Goal: Task Accomplishment & Management: Manage account settings

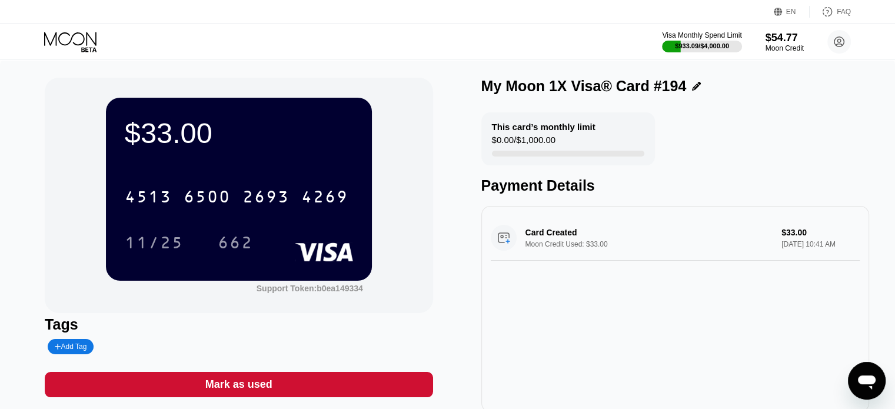
click at [65, 35] on icon at bounding box center [71, 42] width 55 height 21
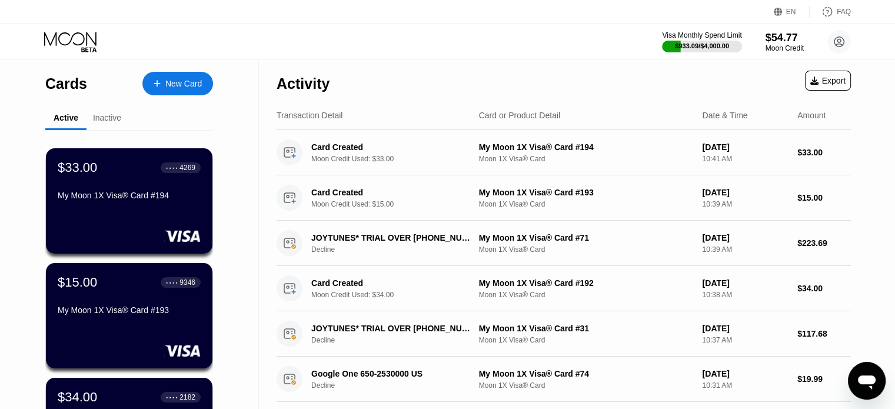
click at [65, 35] on icon at bounding box center [71, 42] width 55 height 21
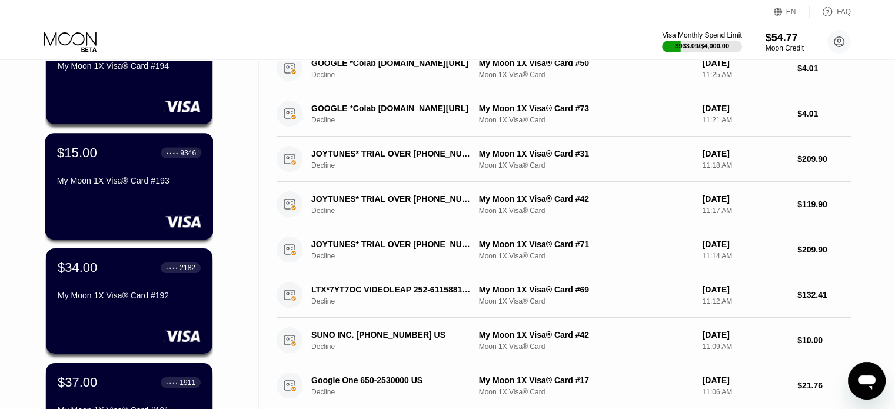
scroll to position [135, 0]
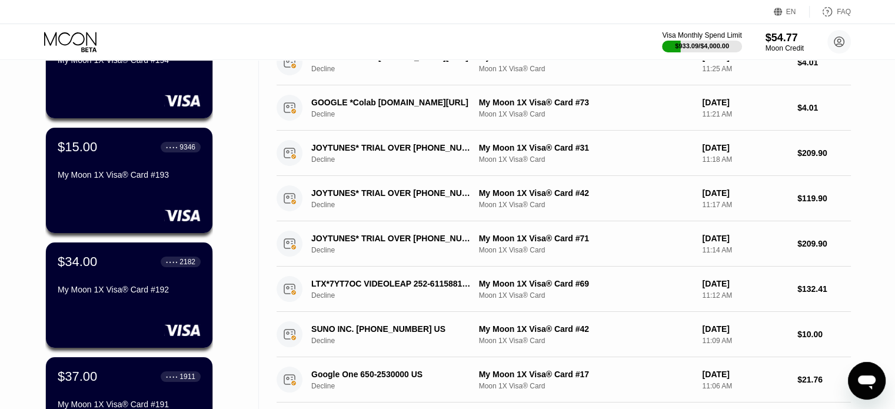
click at [0, 174] on div "Cards New Card Active Inactive $33.00 ● ● ● ● 4269 My Moon 1X Visa® Card #194 $…" at bounding box center [129, 283] width 259 height 716
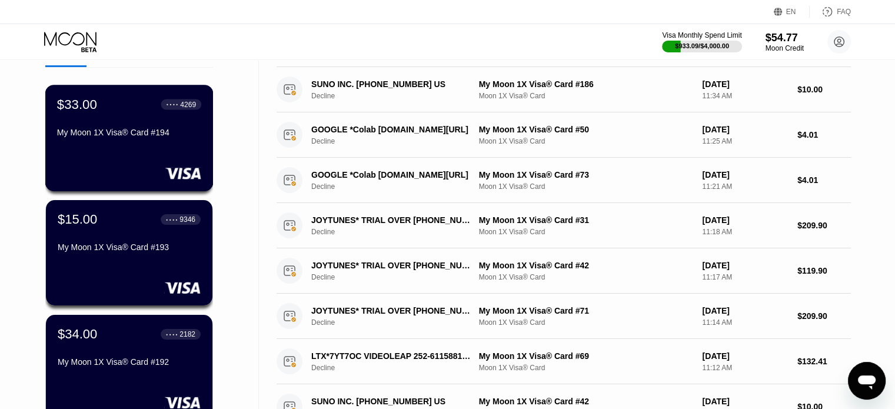
scroll to position [0, 0]
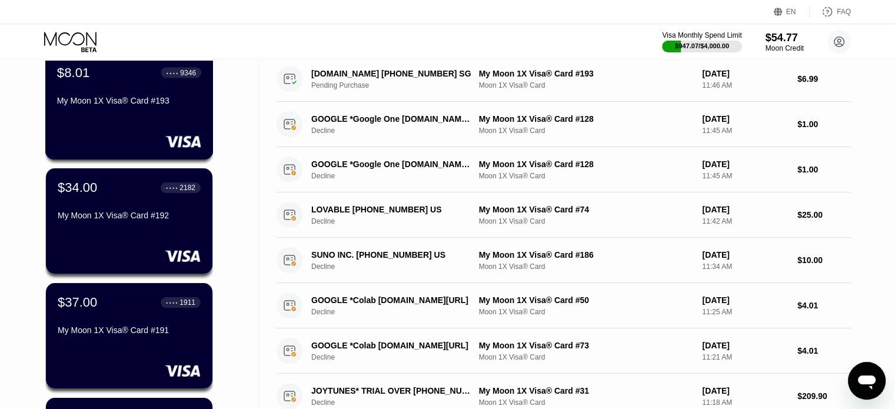
scroll to position [235, 0]
